Goal: Information Seeking & Learning: Learn about a topic

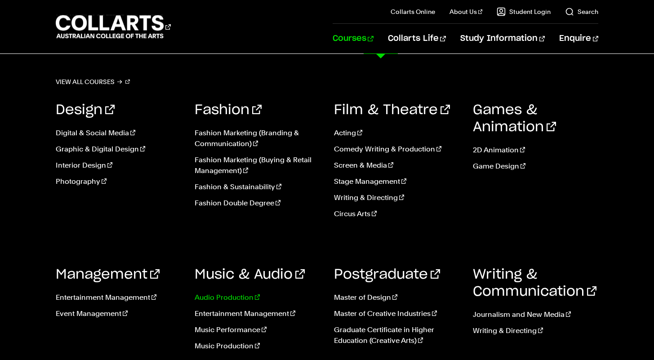
click at [237, 301] on link "Audio Production" at bounding box center [257, 297] width 125 height 11
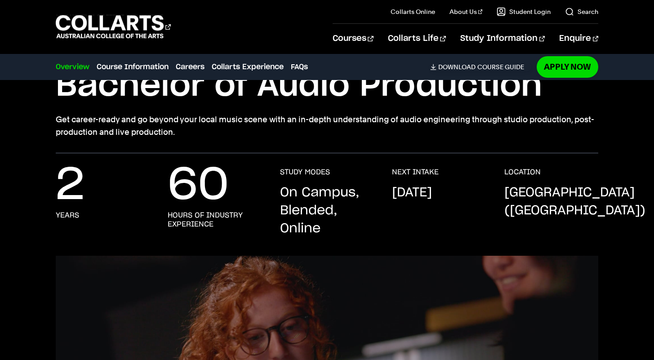
scroll to position [77, 0]
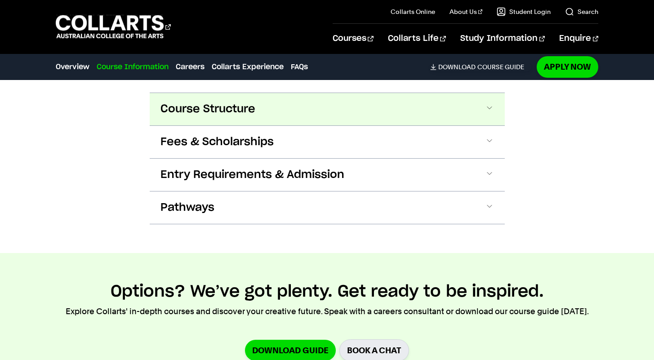
click at [296, 108] on button "Course Structure" at bounding box center [327, 109] width 355 height 32
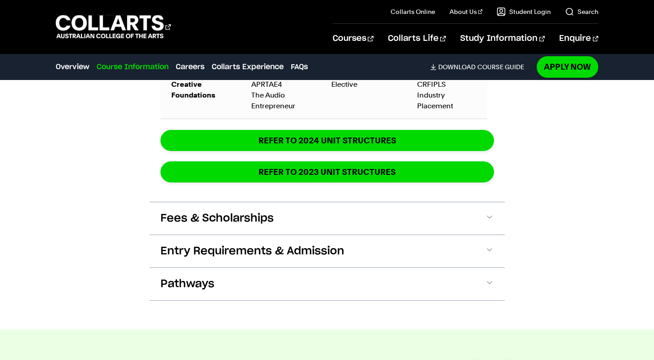
scroll to position [1564, 0]
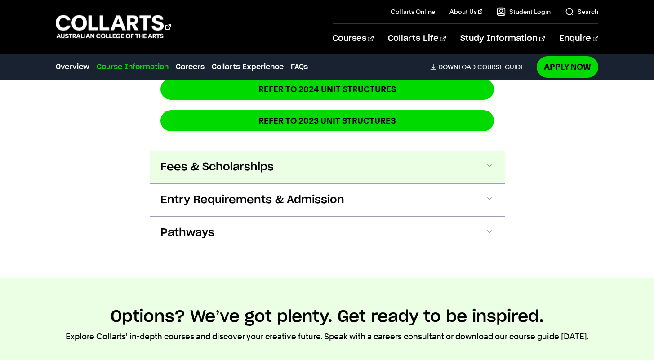
click at [330, 166] on button "Fees & Scholarships" at bounding box center [327, 167] width 355 height 32
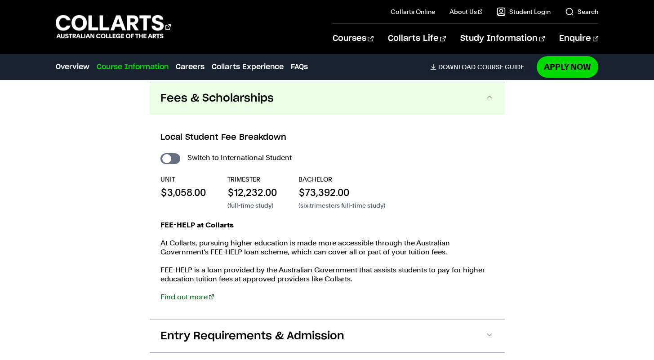
scroll to position [1634, 0]
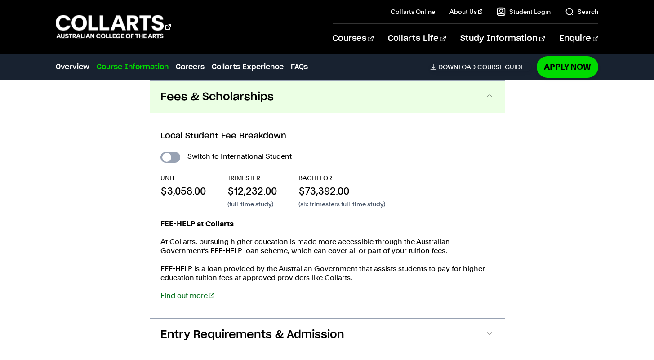
click at [174, 157] on input "International Student" at bounding box center [171, 157] width 20 height 11
checkbox input "true"
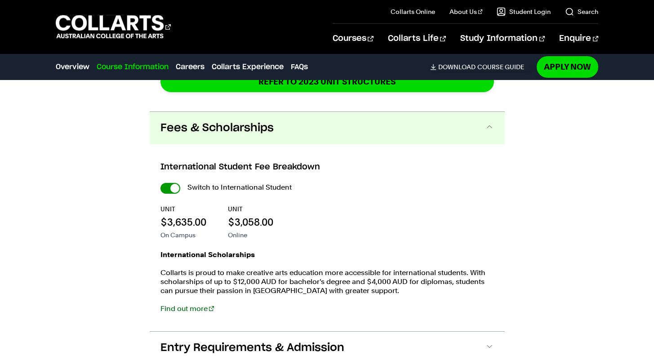
click at [170, 187] on input "International Student" at bounding box center [171, 188] width 20 height 11
checkbox input "false"
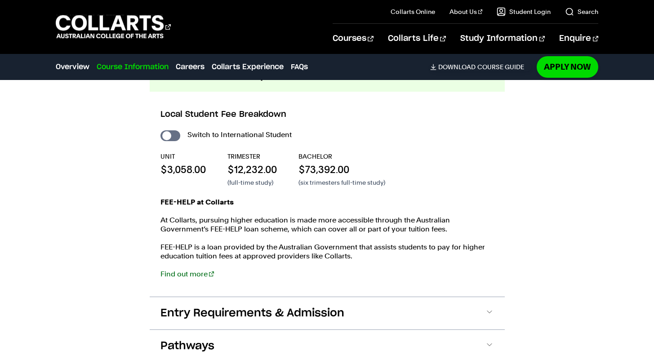
scroll to position [1579, 0]
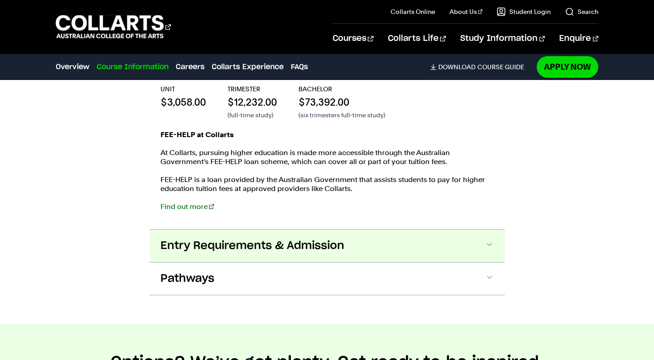
click at [310, 251] on span "Entry Requirements & Admission" at bounding box center [253, 246] width 184 height 14
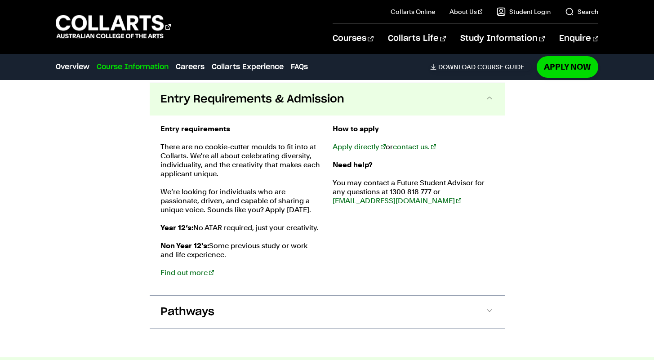
scroll to position [1872, 0]
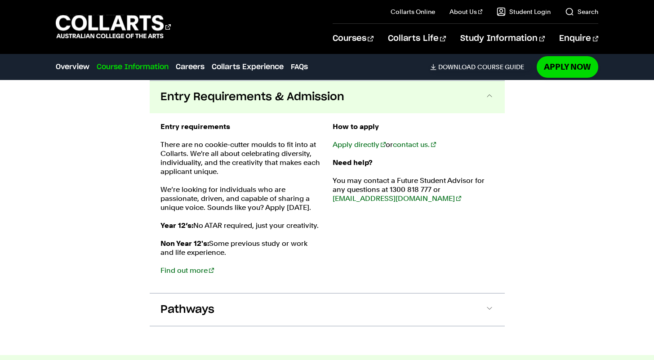
click at [307, 89] on button "Entry Requirements & Admission" at bounding box center [327, 97] width 355 height 32
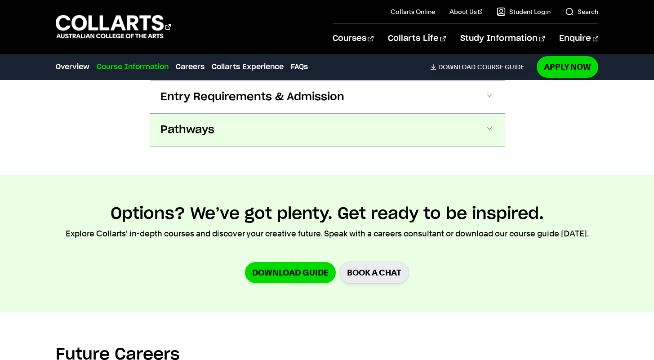
click at [270, 145] on button "Pathways" at bounding box center [327, 130] width 355 height 32
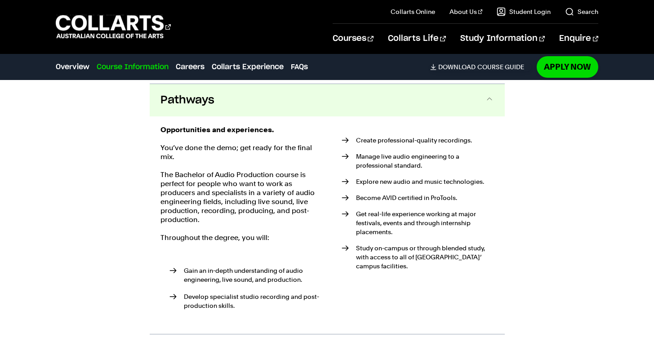
scroll to position [1905, 0]
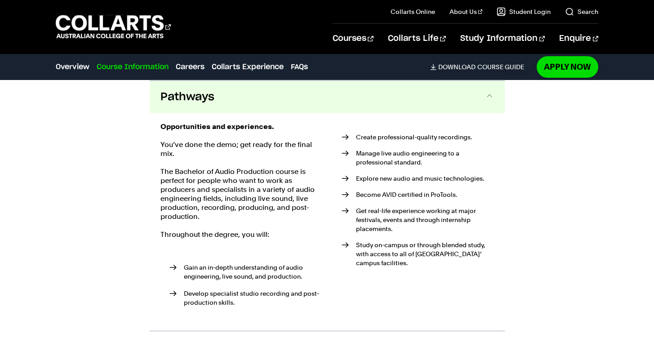
click at [266, 97] on button "Pathways" at bounding box center [327, 97] width 355 height 32
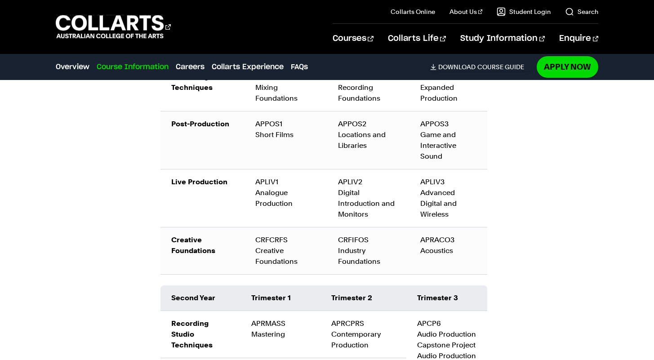
scroll to position [1146, 0]
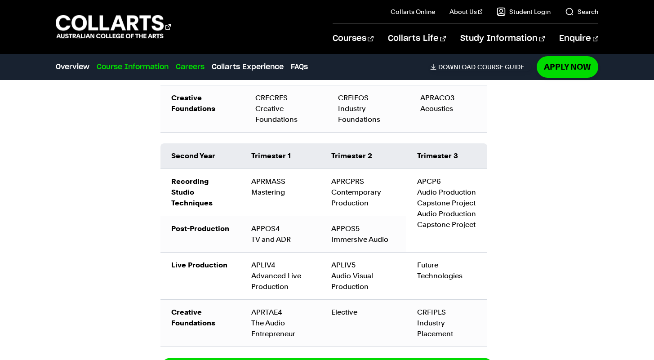
click at [194, 67] on link "Careers" at bounding box center [190, 67] width 29 height 11
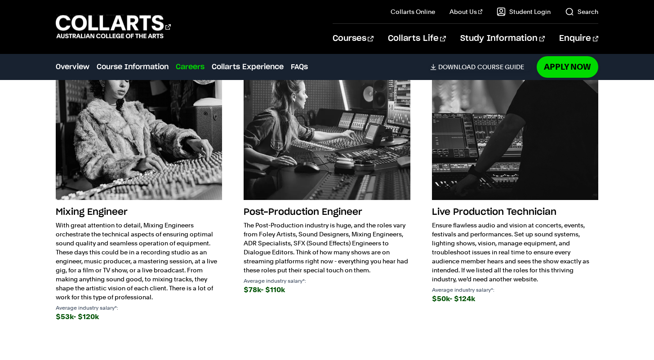
scroll to position [2287, 0]
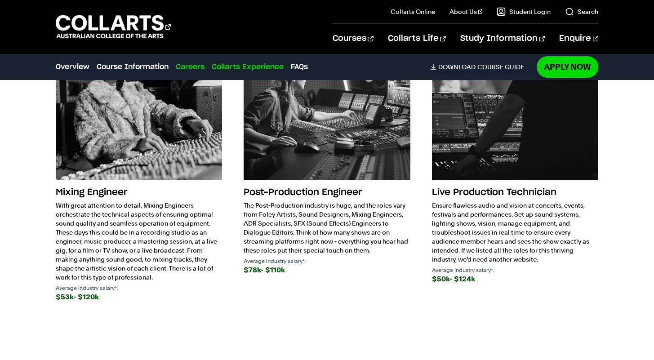
click at [256, 64] on link "Collarts Experience" at bounding box center [248, 67] width 72 height 11
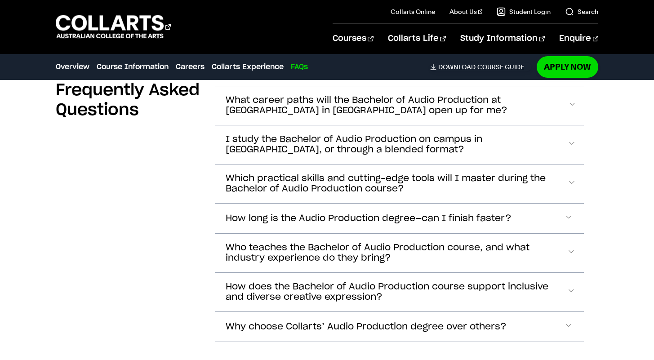
scroll to position [3279, 0]
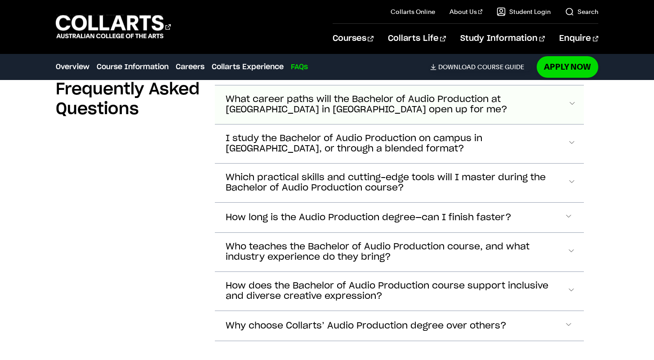
click at [340, 103] on span "What career paths will the Bachelor of Audio Production at Collarts in Melbourn…" at bounding box center [397, 104] width 342 height 21
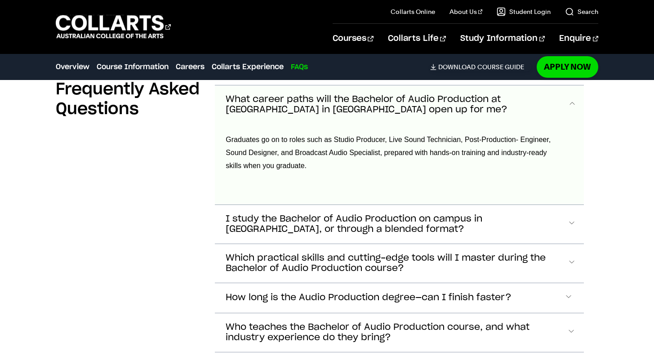
scroll to position [3284, 0]
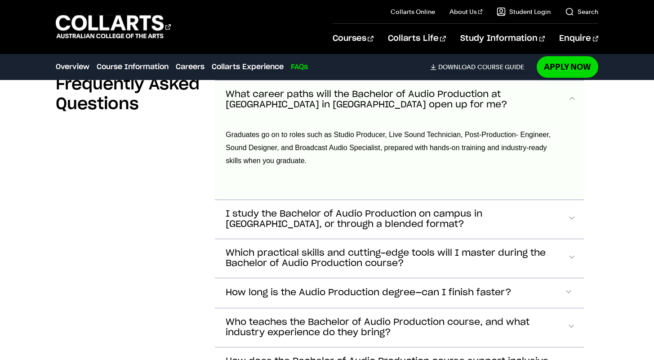
click at [340, 103] on span "What career paths will the Bachelor of Audio Production at Collarts in Melbourn…" at bounding box center [397, 100] width 342 height 21
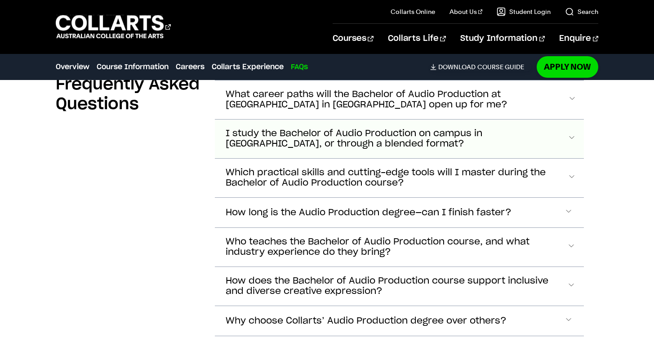
click at [336, 137] on span "I study the Bachelor of Audio Production on campus in Melbourne, or through a b…" at bounding box center [396, 139] width 341 height 21
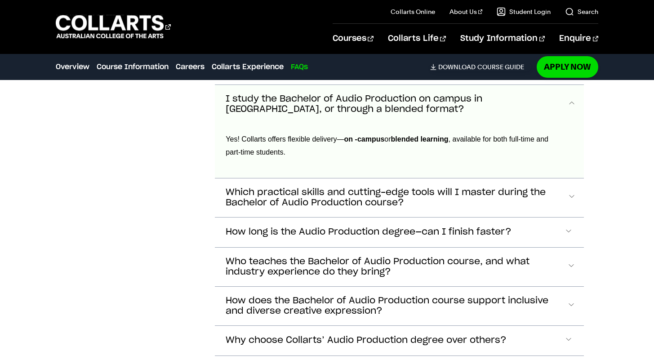
scroll to position [3323, 0]
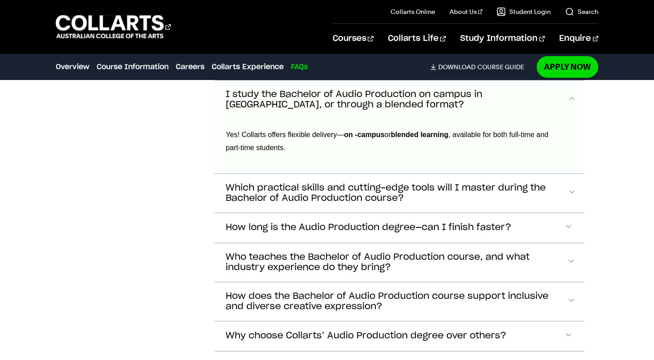
click at [335, 103] on span "I study the Bachelor of Audio Production on campus in Melbourne, or through a b…" at bounding box center [396, 100] width 341 height 21
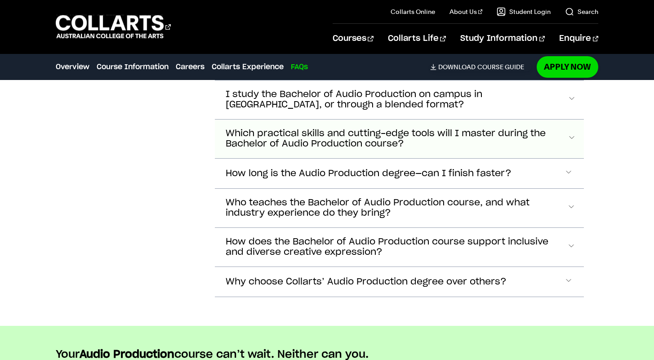
click at [355, 147] on span "Which practical skills and cutting-edge tools will I master during the Bachelor…" at bounding box center [396, 139] width 341 height 21
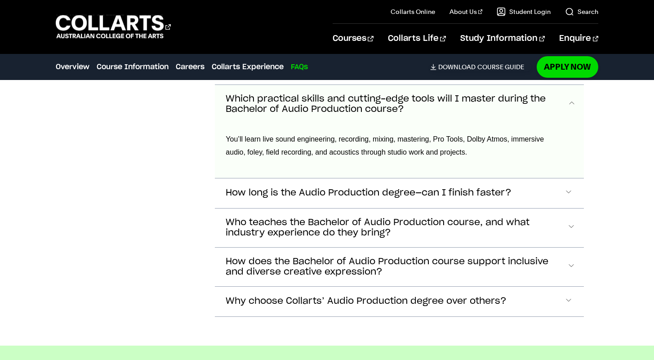
scroll to position [3362, 0]
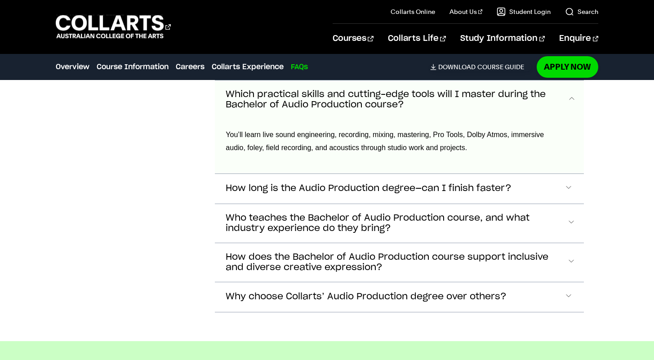
click at [349, 105] on span "Which practical skills and cutting-edge tools will I master during the Bachelor…" at bounding box center [396, 100] width 341 height 21
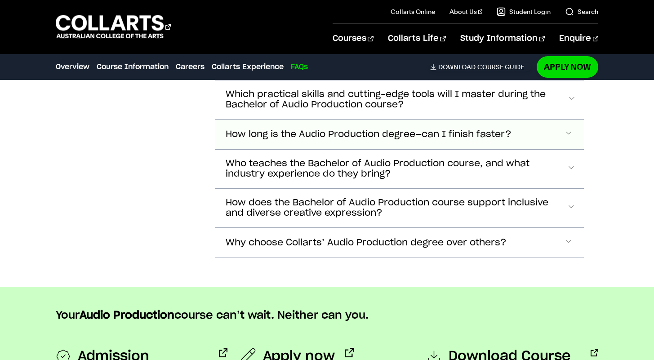
click at [355, 143] on button "How long is the Audio Production degree—can I finish faster?" at bounding box center [399, 135] width 369 height 30
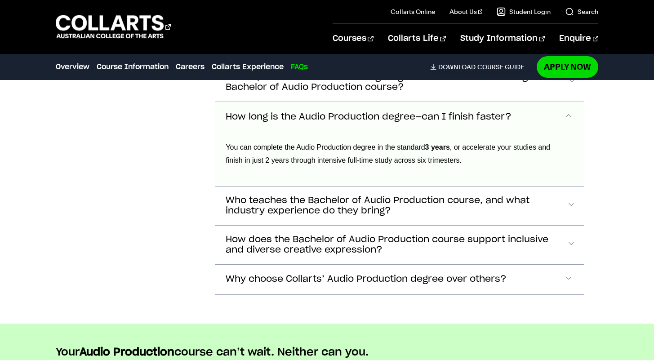
scroll to position [3370, 0]
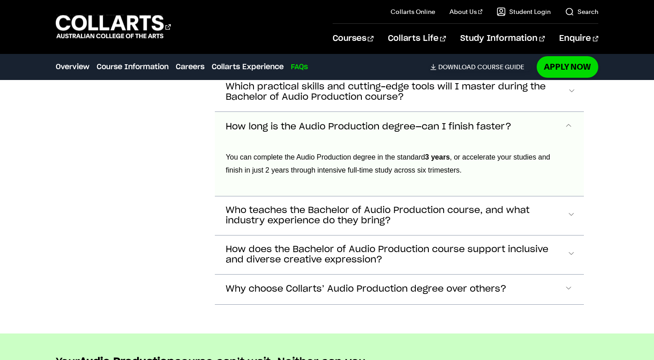
click at [351, 130] on span "How long is the Audio Production degree—can I finish faster?" at bounding box center [369, 127] width 286 height 10
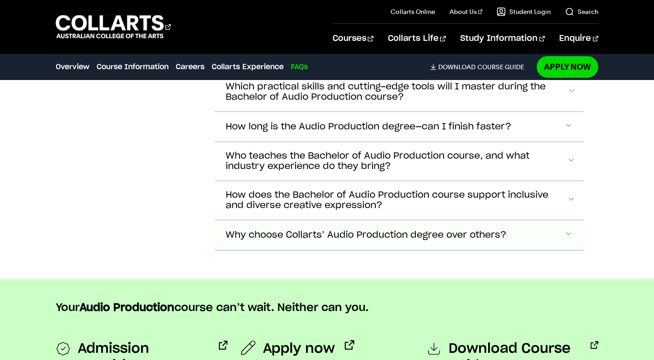
click at [399, 233] on span "Why choose Collarts’ Audio Production degree over others?" at bounding box center [366, 235] width 281 height 10
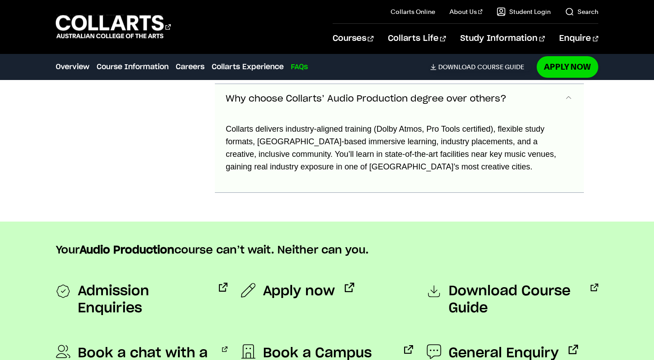
scroll to position [3509, 0]
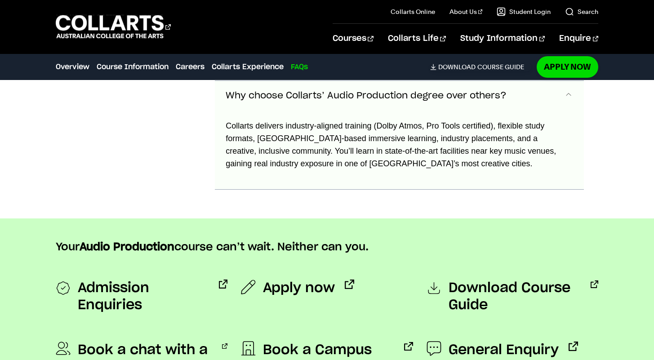
click at [413, 102] on button "Why choose Collarts’ Audio Production degree over others?" at bounding box center [399, 96] width 369 height 30
